Goal: Entertainment & Leisure: Consume media (video, audio)

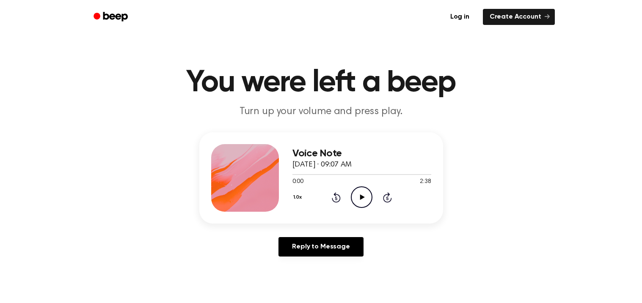
click at [356, 198] on icon "Play Audio" at bounding box center [362, 198] width 22 height 22
click at [356, 198] on icon "Pause Audio" at bounding box center [362, 198] width 22 height 22
click at [356, 198] on icon "Play Audio" at bounding box center [362, 198] width 22 height 22
click at [356, 198] on icon "Pause Audio" at bounding box center [362, 198] width 22 height 22
click at [356, 198] on icon "Play Audio" at bounding box center [362, 198] width 22 height 22
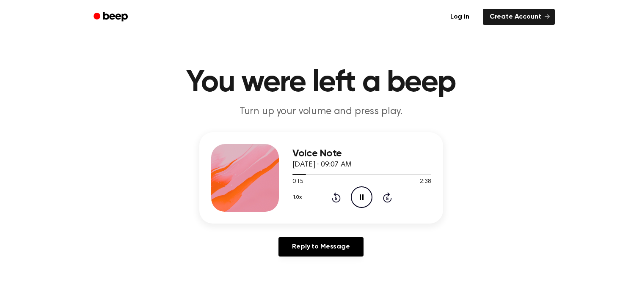
click at [356, 198] on icon "Pause Audio" at bounding box center [362, 198] width 22 height 22
click at [356, 198] on icon "Play Audio" at bounding box center [362, 198] width 22 height 22
click at [356, 198] on icon "Pause Audio" at bounding box center [362, 198] width 22 height 22
click at [356, 198] on icon "Play Audio" at bounding box center [362, 198] width 22 height 22
click at [356, 198] on icon "Pause Audio" at bounding box center [362, 198] width 22 height 22
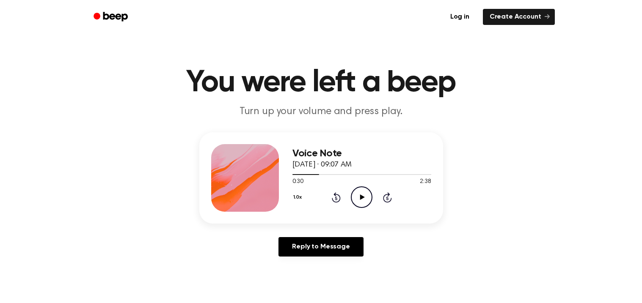
click at [356, 198] on icon "Play Audio" at bounding box center [362, 198] width 22 height 22
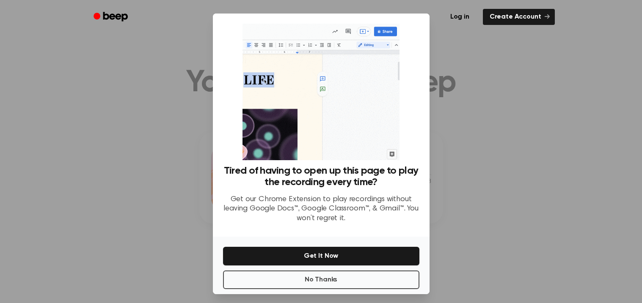
click at [495, 128] on div at bounding box center [321, 151] width 642 height 303
click at [413, 279] on button "No Thanks" at bounding box center [321, 280] width 196 height 19
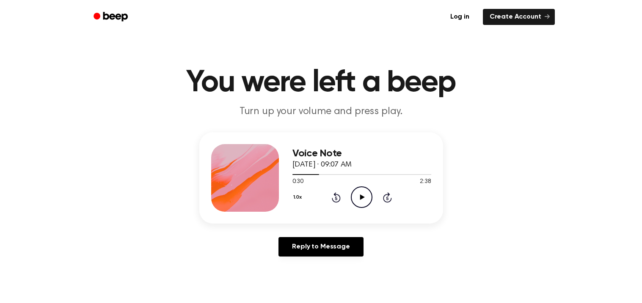
click at [361, 195] on icon at bounding box center [362, 197] width 5 height 5
click at [361, 195] on icon "Pause Audio" at bounding box center [362, 198] width 22 height 22
click at [361, 195] on icon at bounding box center [362, 197] width 5 height 5
click at [361, 195] on icon "Pause Audio" at bounding box center [362, 198] width 22 height 22
click at [361, 195] on icon at bounding box center [362, 197] width 5 height 5
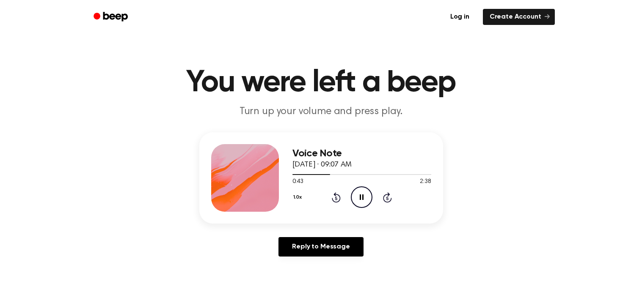
click at [361, 195] on icon "Pause Audio" at bounding box center [362, 198] width 22 height 22
click at [338, 199] on icon "Rewind 5 seconds" at bounding box center [335, 197] width 9 height 11
click at [357, 195] on icon "Play Audio" at bounding box center [362, 198] width 22 height 22
click at [338, 190] on div "1.0x Rewind 5 seconds Pause Audio Skip 5 seconds" at bounding box center [361, 198] width 139 height 22
click at [337, 195] on icon at bounding box center [336, 197] width 9 height 10
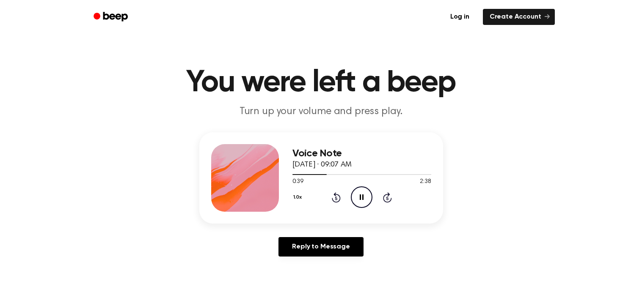
click at [339, 199] on icon at bounding box center [336, 197] width 9 height 10
click at [362, 194] on icon "Pause Audio" at bounding box center [362, 198] width 22 height 22
click at [362, 194] on icon "Play Audio" at bounding box center [362, 198] width 22 height 22
click at [362, 194] on icon "Pause Audio" at bounding box center [362, 198] width 22 height 22
click at [362, 194] on icon "Play Audio" at bounding box center [362, 198] width 22 height 22
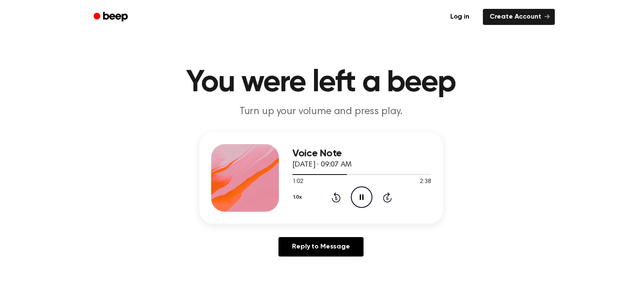
click at [362, 194] on icon "Pause Audio" at bounding box center [362, 198] width 22 height 22
click at [362, 194] on icon "Play Audio" at bounding box center [362, 198] width 22 height 22
click at [362, 194] on icon "Pause Audio" at bounding box center [362, 198] width 22 height 22
click at [333, 197] on icon "Rewind 5 seconds" at bounding box center [335, 197] width 9 height 11
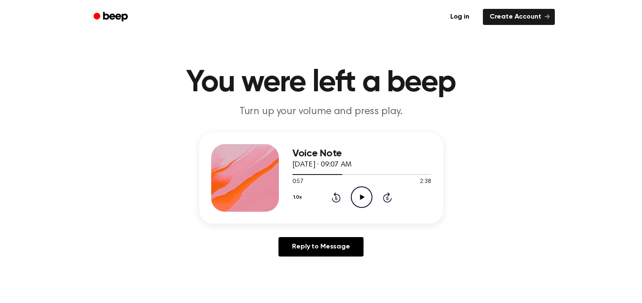
click at [333, 197] on icon "Rewind 5 seconds" at bounding box center [335, 197] width 9 height 11
click at [368, 194] on icon "Play Audio" at bounding box center [362, 198] width 22 height 22
click at [385, 195] on icon at bounding box center [387, 197] width 9 height 10
click at [361, 199] on icon "Pause Audio" at bounding box center [362, 198] width 22 height 22
click at [361, 199] on icon at bounding box center [362, 197] width 5 height 5
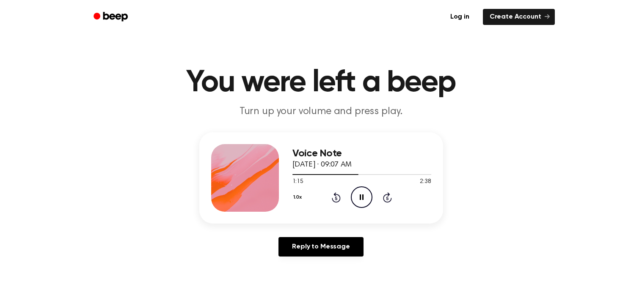
click at [361, 199] on icon "Pause Audio" at bounding box center [362, 198] width 22 height 22
click at [361, 199] on icon at bounding box center [362, 197] width 5 height 5
click at [361, 199] on icon "Pause Audio" at bounding box center [362, 198] width 22 height 22
click at [337, 193] on icon "Rewind 5 seconds" at bounding box center [335, 197] width 9 height 11
click at [365, 192] on icon "Play Audio" at bounding box center [362, 198] width 22 height 22
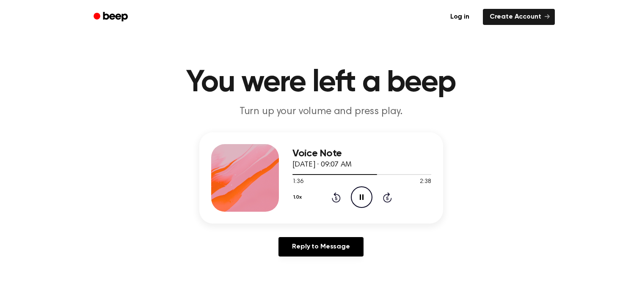
click at [337, 198] on icon "Rewind 5 seconds" at bounding box center [335, 197] width 9 height 11
click at [366, 200] on icon "Pause Audio" at bounding box center [362, 198] width 22 height 22
click at [366, 200] on icon "Play Audio" at bounding box center [362, 198] width 22 height 22
click at [366, 200] on icon "Pause Audio" at bounding box center [362, 198] width 22 height 22
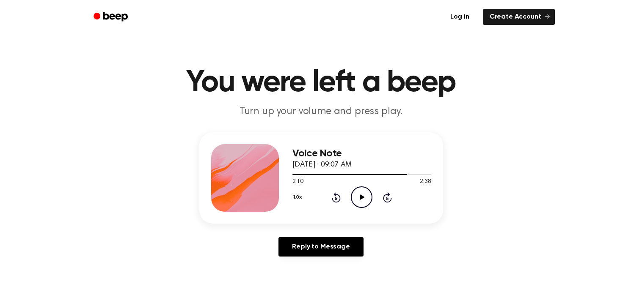
click at [366, 200] on icon "Play Audio" at bounding box center [362, 198] width 22 height 22
